Goal: Obtain resource: Download file/media

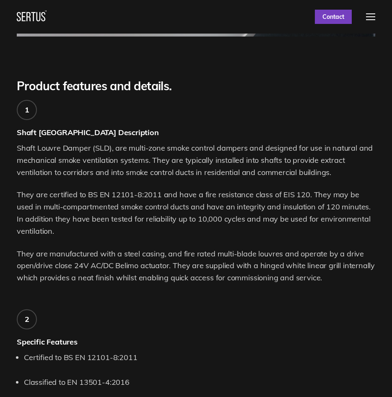
scroll to position [476, 0]
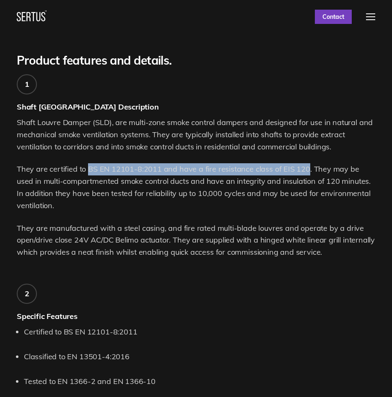
drag, startPoint x: 86, startPoint y: 169, endPoint x: 303, endPoint y: 166, distance: 216.5
click at [303, 166] on p "They are certified to BS EN 12101-8:2011 and have a fire resistance class of EI…" at bounding box center [196, 187] width 359 height 48
copy p "BS EN 12101-8:2011 and have a fire resistance class of EIS 120"
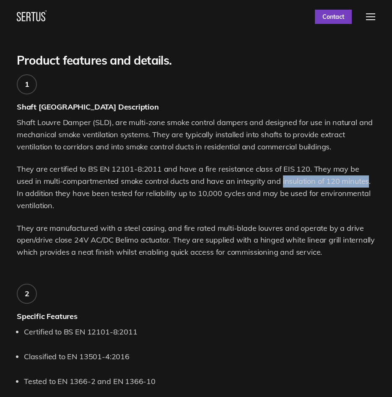
drag, startPoint x: 347, startPoint y: 181, endPoint x: 260, endPoint y: 177, distance: 86.5
click at [260, 177] on p "They are certified to BS EN 12101-8:2011 and have a fire resistance class of EI…" at bounding box center [196, 187] width 359 height 48
drag, startPoint x: 115, startPoint y: 203, endPoint x: 15, endPoint y: 170, distance: 105.2
click at [15, 170] on div "Product features and details. 1 Shaft [GEOGRAPHIC_DATA] Description Shaft Louvr…" at bounding box center [196, 362] width 392 height 618
copy p "They are certified to BS EN 12101-8:2011 and have a fire resistance class of EI…"
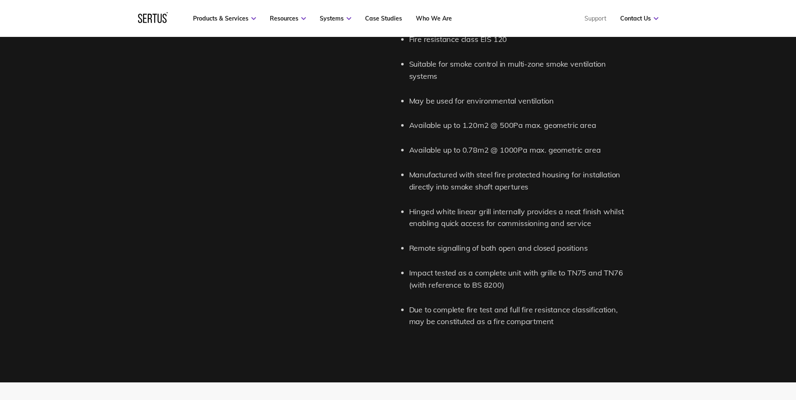
scroll to position [990, 0]
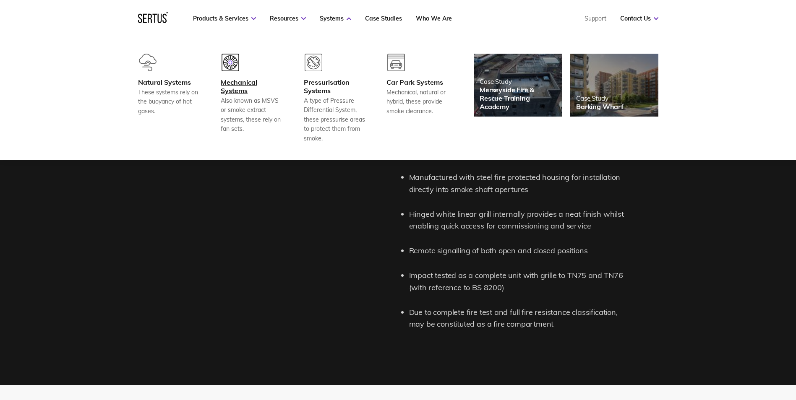
click at [230, 83] on div "Mechanical Systems" at bounding box center [252, 86] width 62 height 17
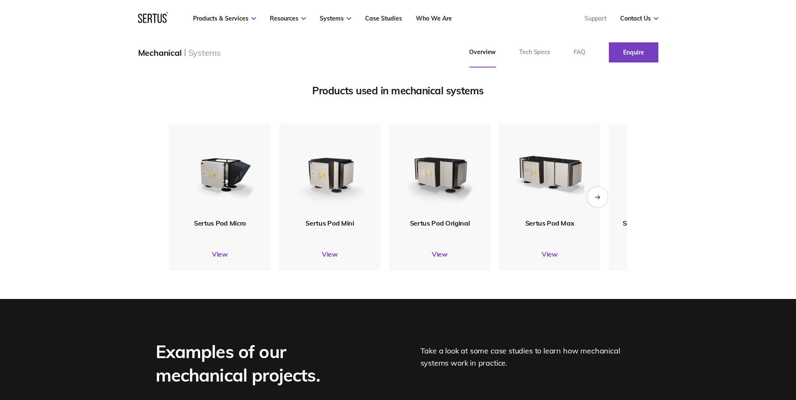
scroll to position [1012, 0]
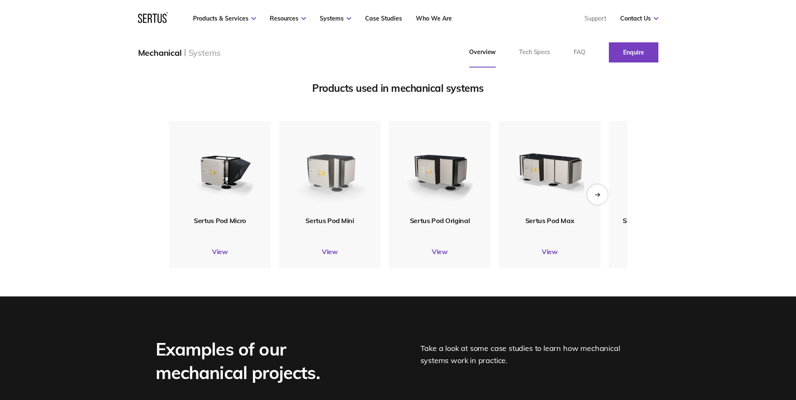
click at [342, 203] on img at bounding box center [330, 168] width 82 height 96
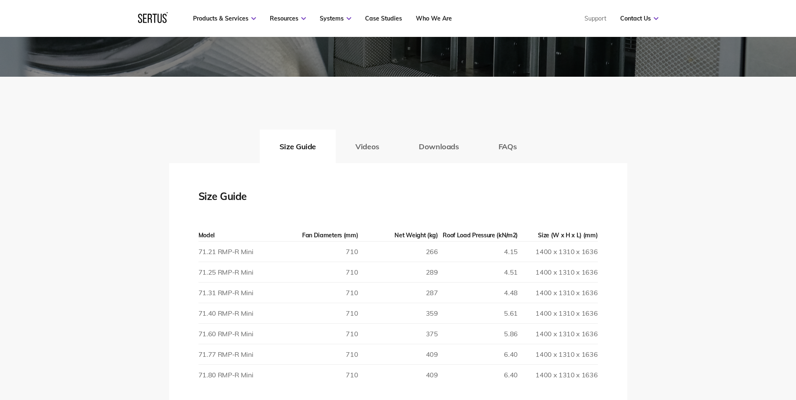
scroll to position [1172, 0]
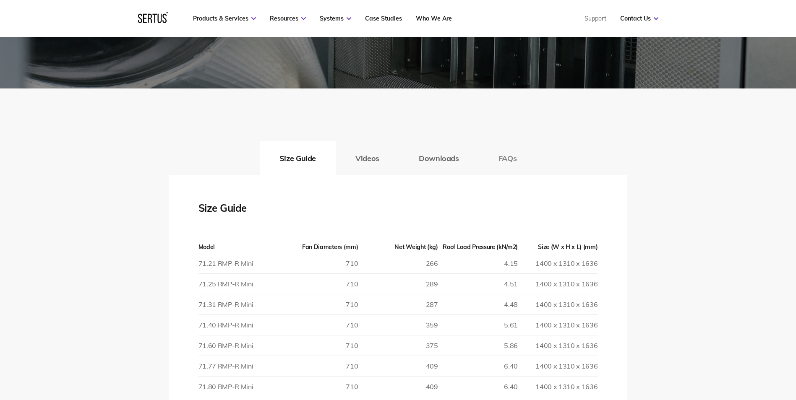
click at [392, 161] on button "FAQs" at bounding box center [508, 158] width 58 height 34
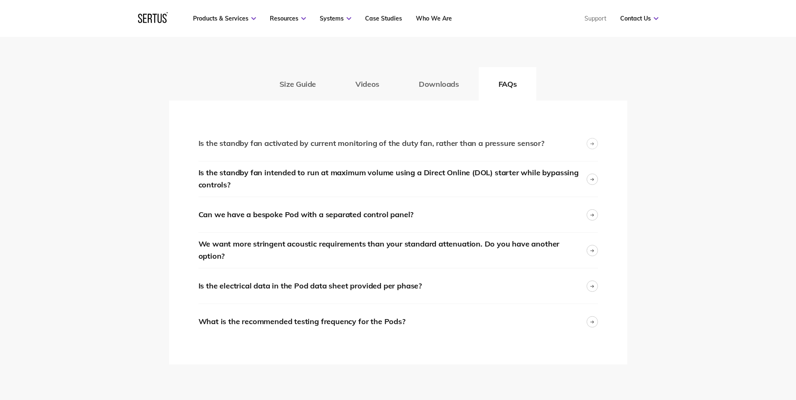
scroll to position [1246, 0]
click at [315, 252] on div "We want more stringent acoustic requirements than your standard attenuation. Do…" at bounding box center [392, 250] width 388 height 24
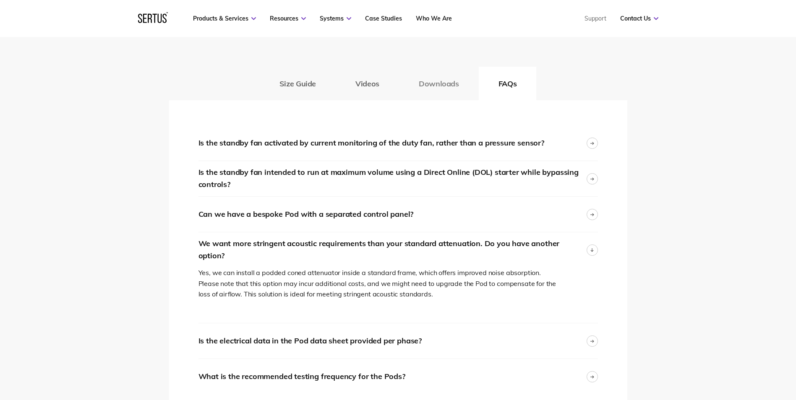
click at [392, 86] on button "Downloads" at bounding box center [439, 84] width 80 height 34
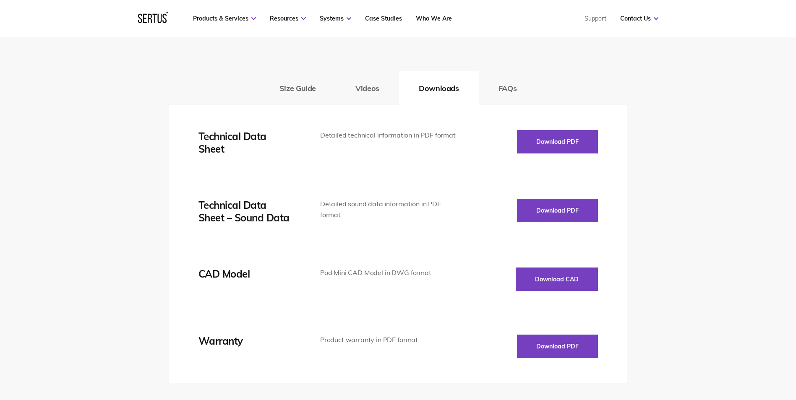
scroll to position [1218, 0]
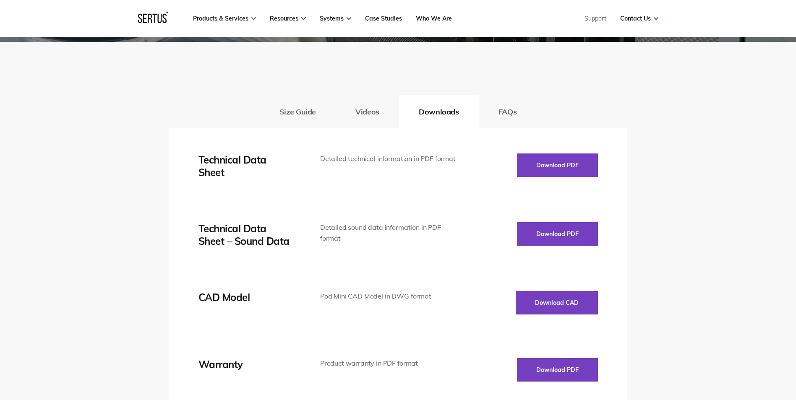
click at [392, 179] on div "Download PDF" at bounding box center [528, 166] width 139 height 25
click at [392, 172] on button "Download PDF" at bounding box center [557, 165] width 81 height 23
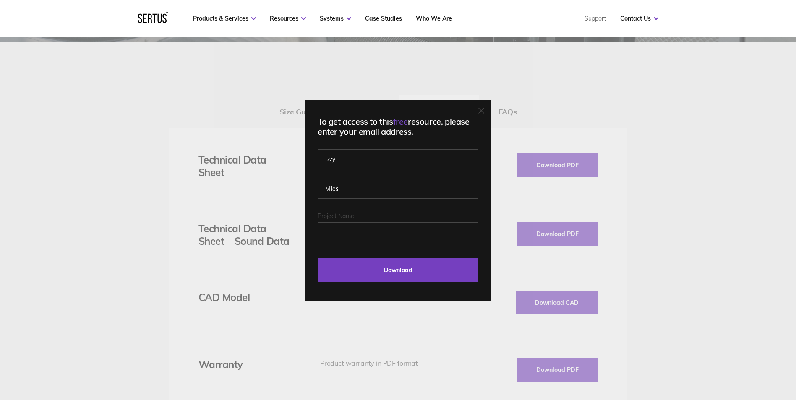
click at [392, 63] on div "To get access to this free resource, please enter your email address. [PERSON_N…" at bounding box center [398, 200] width 796 height 400
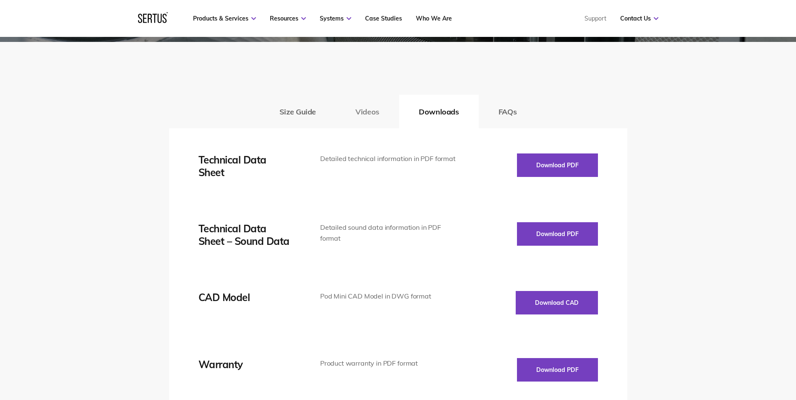
click at [365, 117] on button "Videos" at bounding box center [367, 112] width 63 height 34
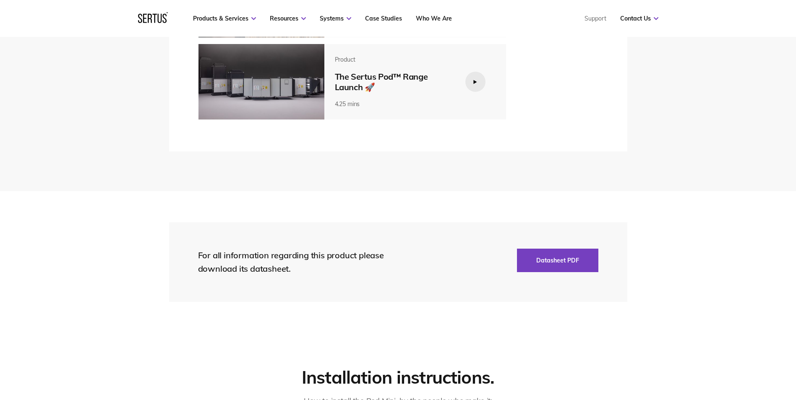
scroll to position [1818, 0]
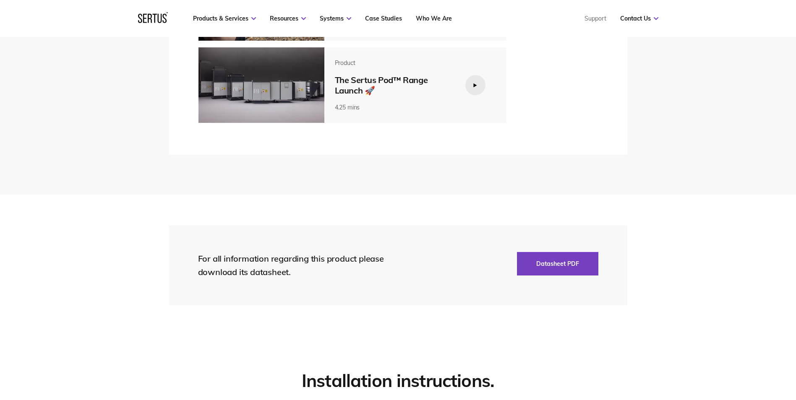
click at [392, 82] on div at bounding box center [475, 85] width 20 height 20
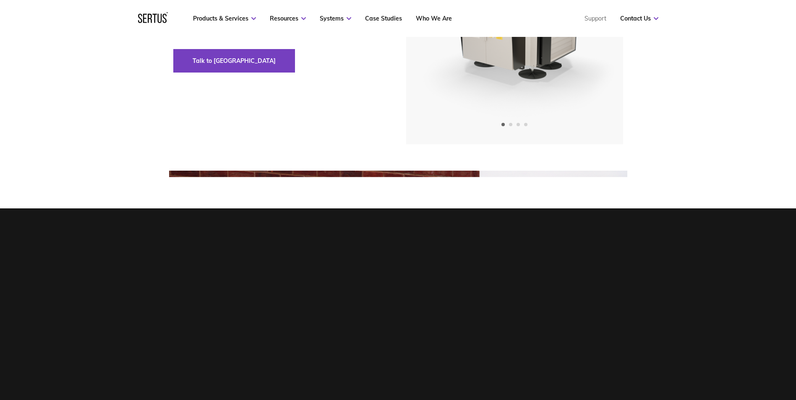
scroll to position [150, 0]
